Goal: Check status

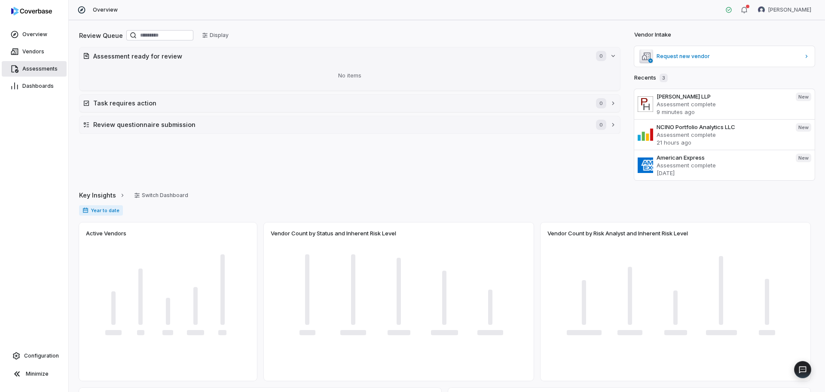
click at [42, 70] on span "Assessments" at bounding box center [39, 68] width 35 height 7
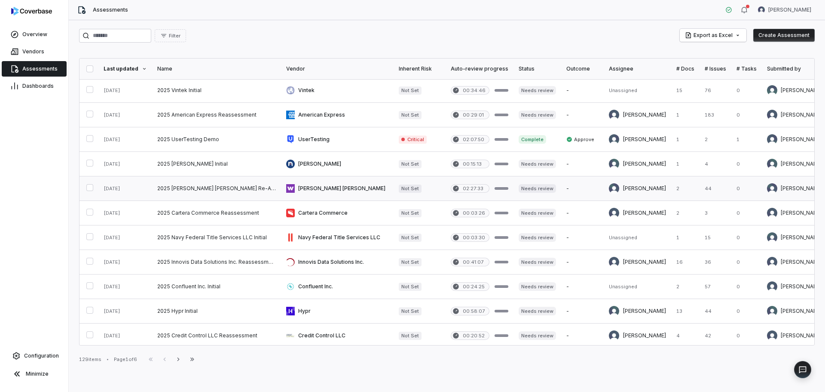
scroll to position [351, 0]
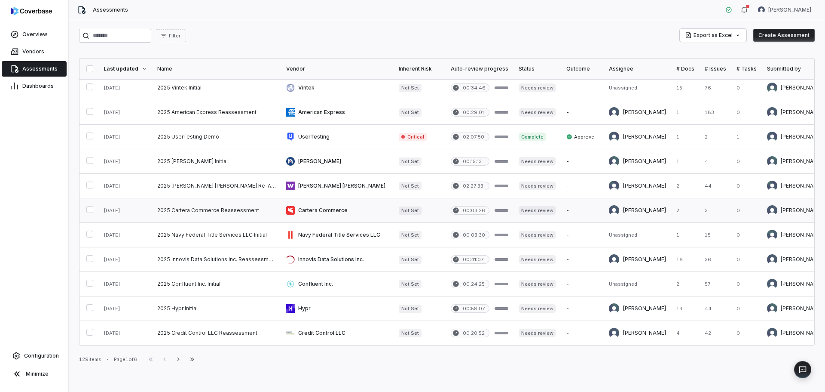
click at [210, 207] on link at bounding box center [216, 210] width 129 height 24
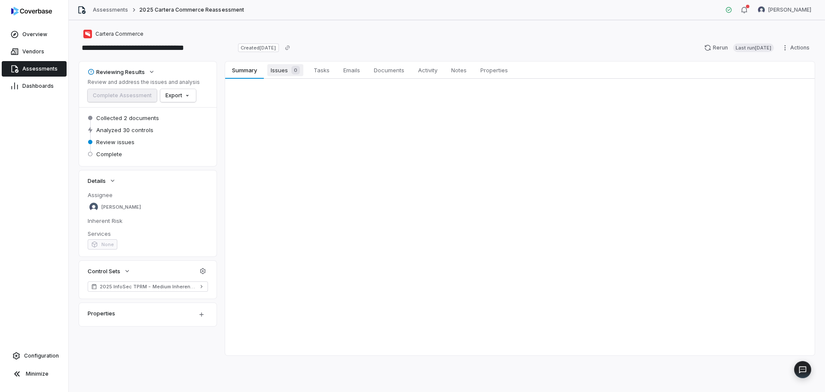
click at [282, 74] on span "Issues 0" at bounding box center [285, 70] width 36 height 12
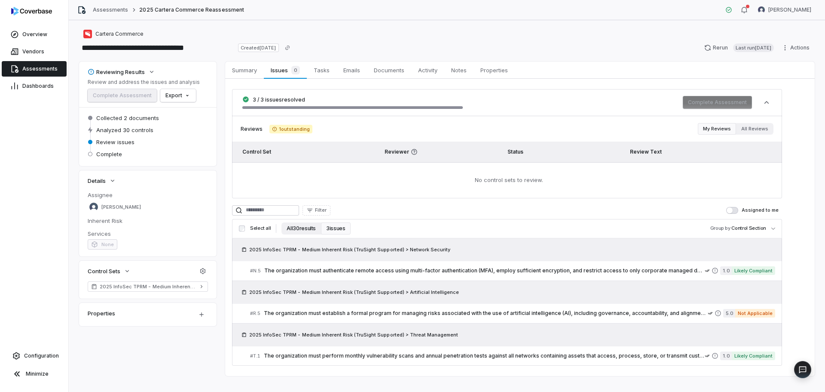
click at [305, 228] on button "All 30 results" at bounding box center [302, 228] width 40 height 12
